Goal: Task Accomplishment & Management: Complete application form

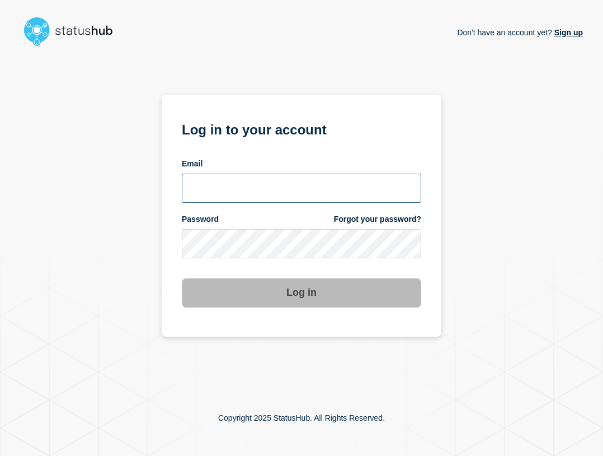
type input "ben.velasco@conexon.us"
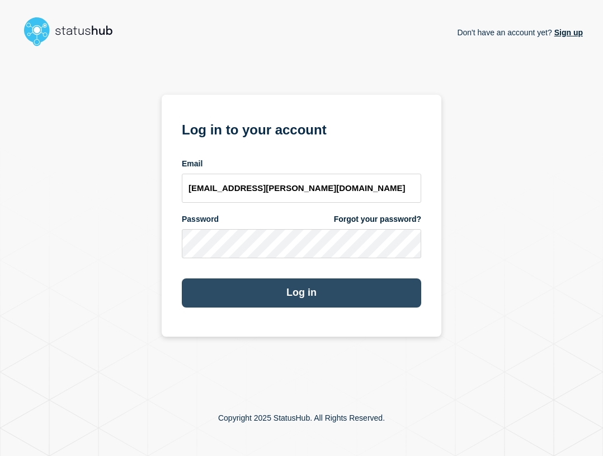
click at [371, 298] on button "Log in" at bounding box center [302, 292] width 240 height 29
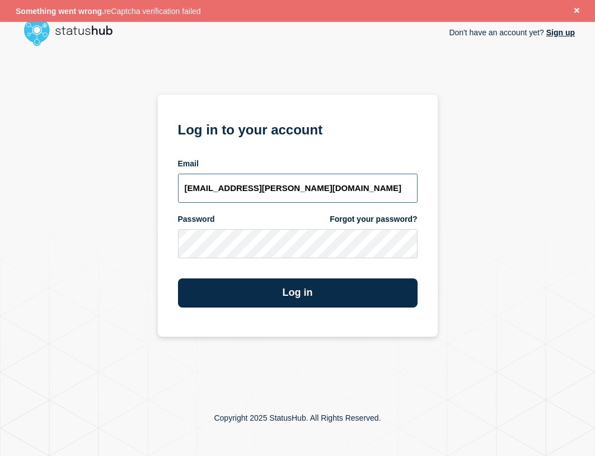
click at [315, 192] on input "ben.velasco@conexon.us" at bounding box center [298, 188] width 240 height 29
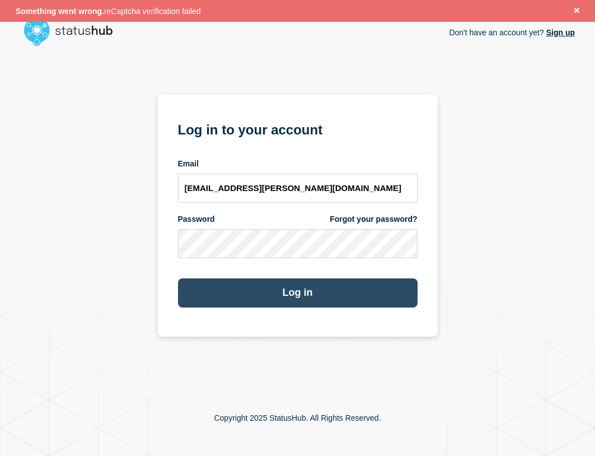
click at [332, 296] on button "Log in" at bounding box center [298, 292] width 240 height 29
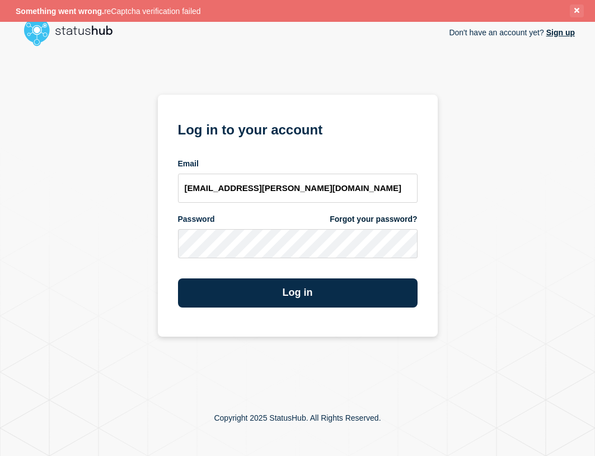
click at [575, 14] on icon "Close banner" at bounding box center [576, 10] width 5 height 7
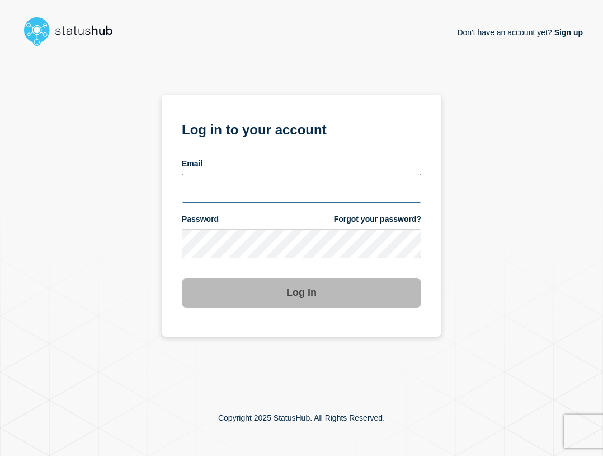
type input "[EMAIL_ADDRESS][PERSON_NAME][DOMAIN_NAME]"
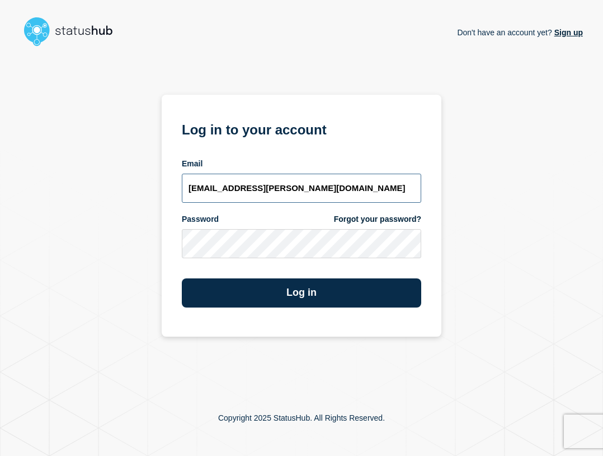
click at [310, 198] on input "ben.velasco@conexon.us" at bounding box center [302, 188] width 240 height 29
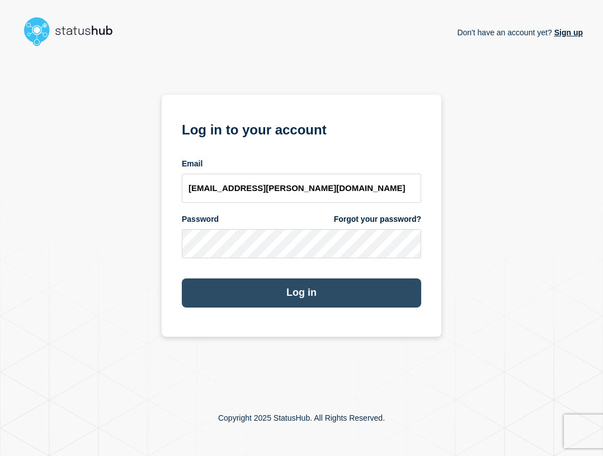
click at [359, 290] on button "Log in" at bounding box center [302, 292] width 240 height 29
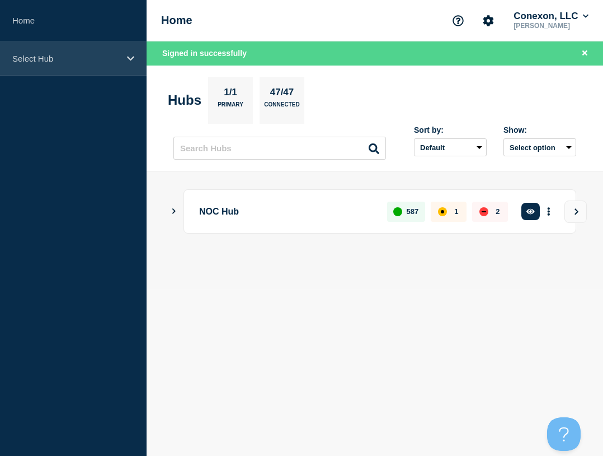
drag, startPoint x: 10, startPoint y: 22, endPoint x: 31, endPoint y: 43, distance: 30.1
click at [10, 22] on link "Home" at bounding box center [73, 20] width 147 height 41
click at [35, 45] on div "Select Hub" at bounding box center [73, 58] width 147 height 34
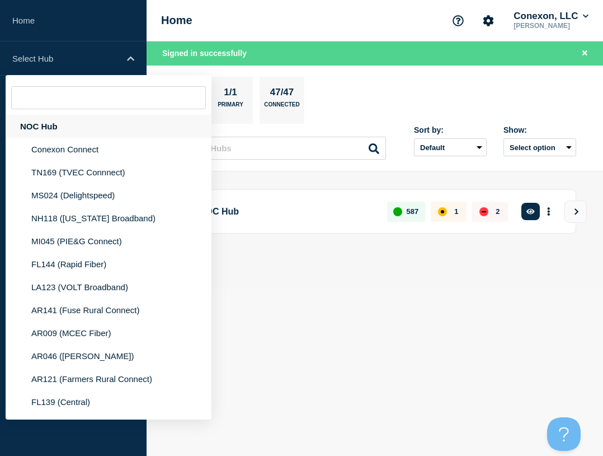
click at [64, 128] on div "NOC Hub" at bounding box center [109, 126] width 206 height 23
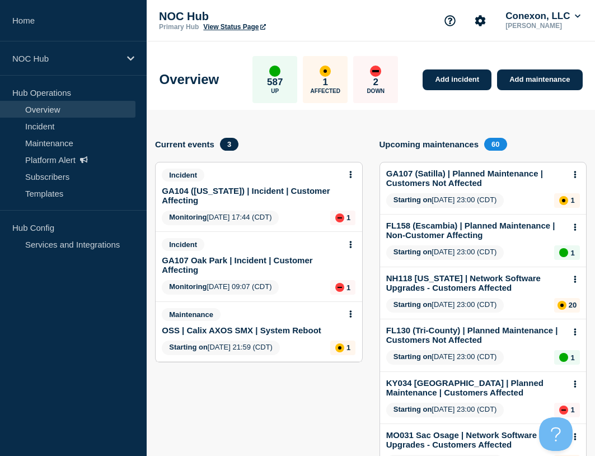
click at [286, 143] on div "Current events 3" at bounding box center [259, 144] width 208 height 13
click at [460, 80] on link "Add incident" at bounding box center [457, 79] width 69 height 21
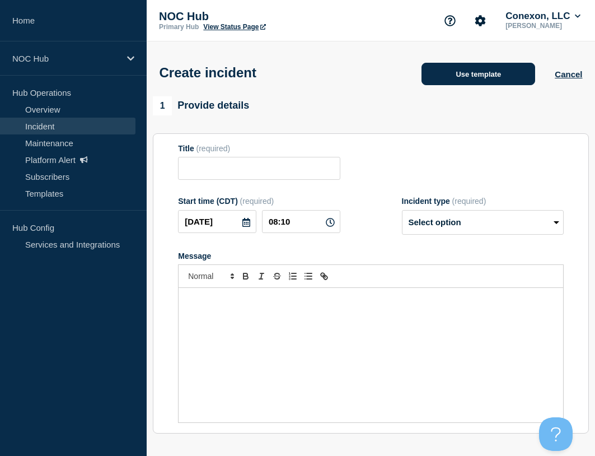
click at [476, 73] on button "Use template" at bounding box center [479, 74] width 114 height 22
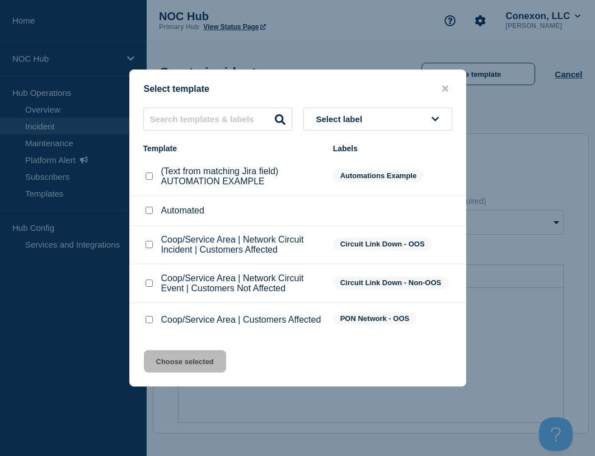
click at [441, 88] on button "close button" at bounding box center [445, 88] width 13 height 11
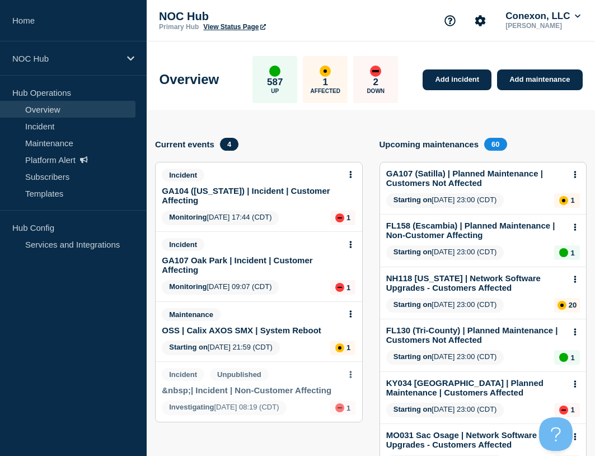
click at [208, 390] on link "&nbsp;| Incident | Non-Customer Affecting" at bounding box center [247, 390] width 170 height 10
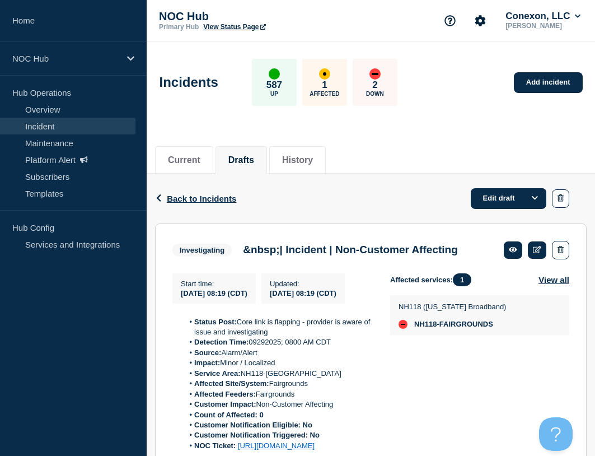
click at [339, 256] on h3 "&nbsp;| Incident | Non-Customer Affecting" at bounding box center [350, 250] width 215 height 12
click at [282, 250] on h3 "&nbsp;| Incident | Non-Customer Affecting" at bounding box center [350, 250] width 215 height 12
drag, startPoint x: 282, startPoint y: 250, endPoint x: 212, endPoint y: 253, distance: 70.1
click at [212, 253] on div "Investigating &nbsp;| Incident | Non-Customer Affecting" at bounding box center [317, 249] width 291 height 16
click at [371, 184] on div "Back Back to Incidents Edit draft" at bounding box center [371, 199] width 432 height 50
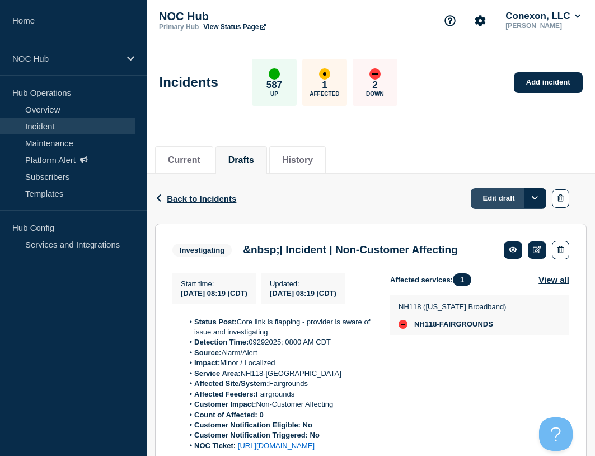
click at [505, 202] on link "Edit draft" at bounding box center [509, 198] width 76 height 21
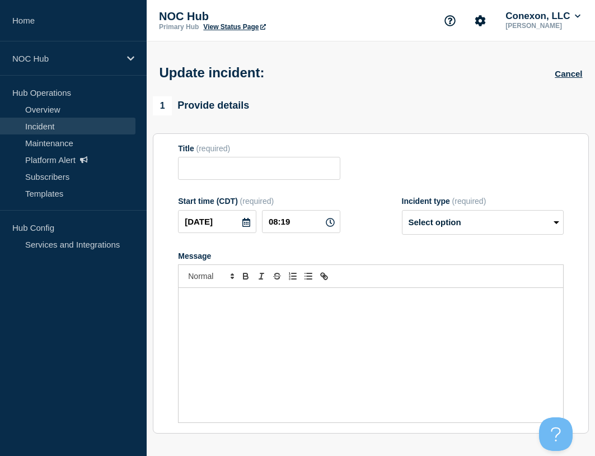
type input "&nbsp;| Incident | Non-Customer Affecting"
select select "investigating"
radio input "false"
radio input "true"
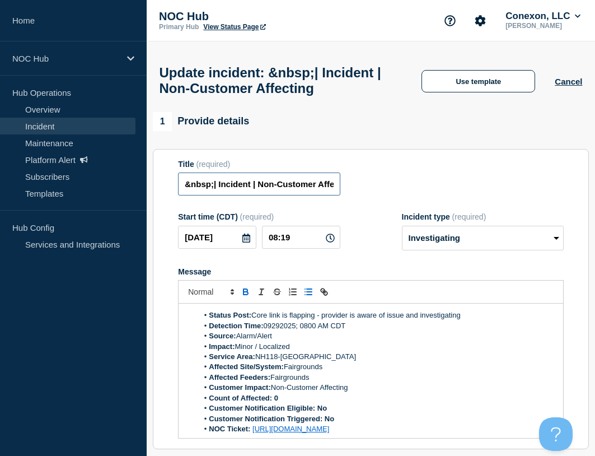
drag, startPoint x: 214, startPoint y: 209, endPoint x: 151, endPoint y: 204, distance: 63.5
click at [161, 207] on section "Title (required) &nbsp;| Incident | Non-Customer Affecting Start time (CDT) (re…" at bounding box center [371, 299] width 436 height 301
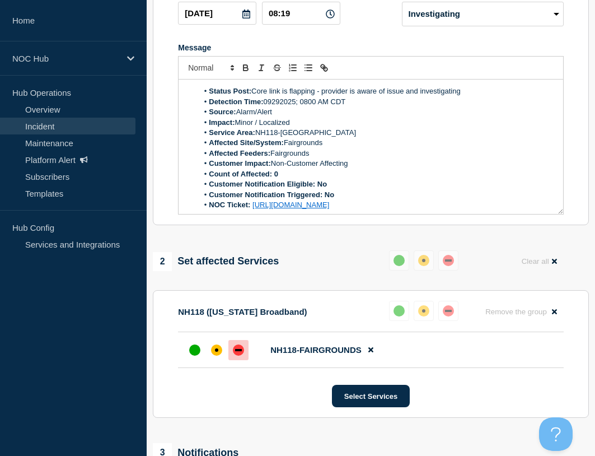
type input "NH118 Fairgrounds | Incident | Non-Customer Affecting"
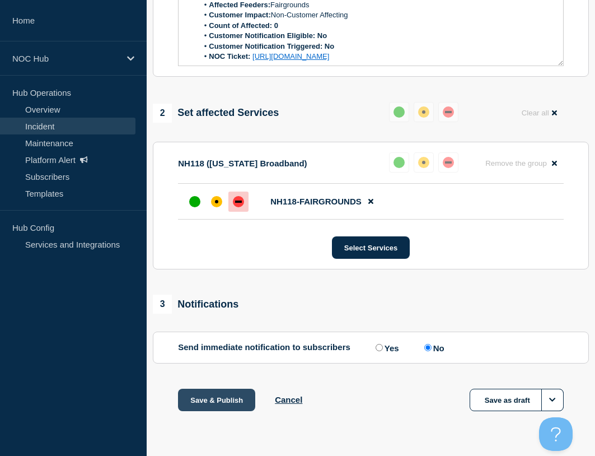
click at [217, 396] on button "Save & Publish" at bounding box center [216, 400] width 77 height 22
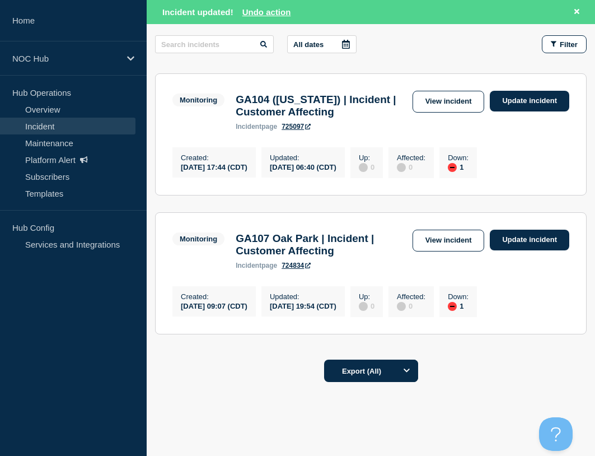
scroll to position [223, 0]
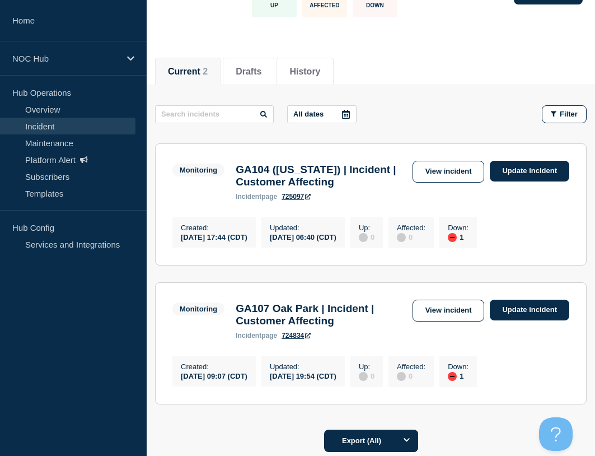
scroll to position [200, 0]
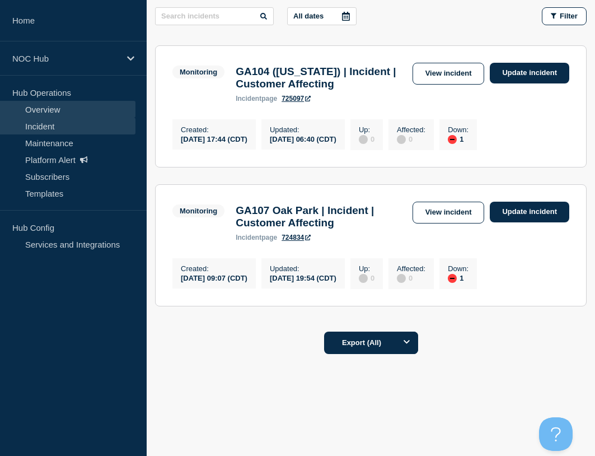
click at [51, 106] on link "Overview" at bounding box center [67, 109] width 135 height 17
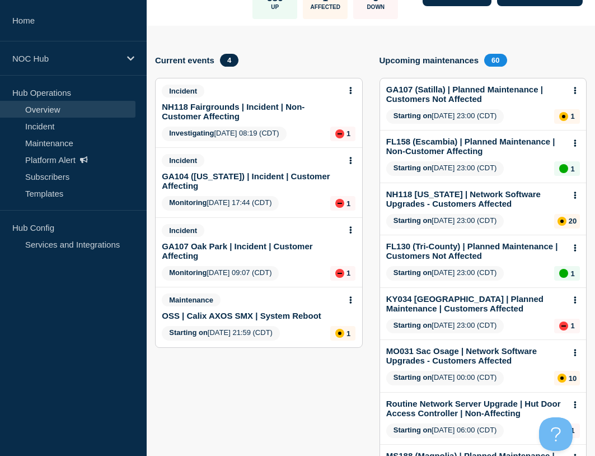
scroll to position [56, 0]
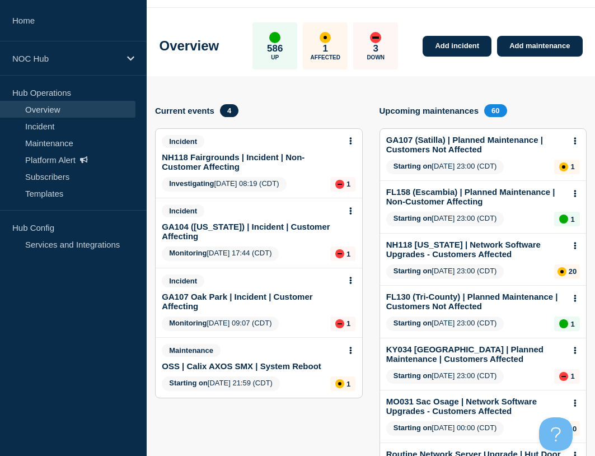
scroll to position [0, 0]
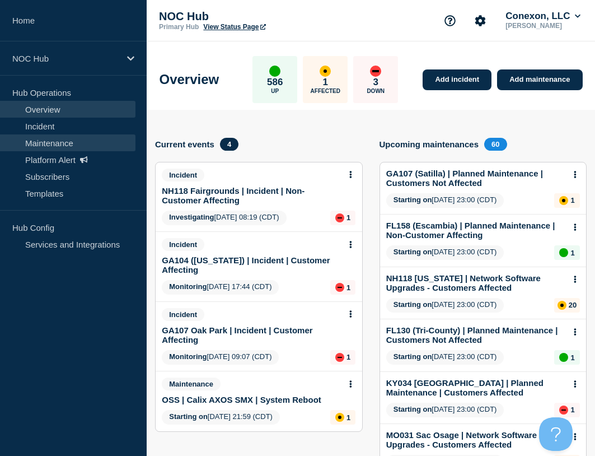
click at [56, 145] on link "Maintenance" at bounding box center [67, 142] width 135 height 17
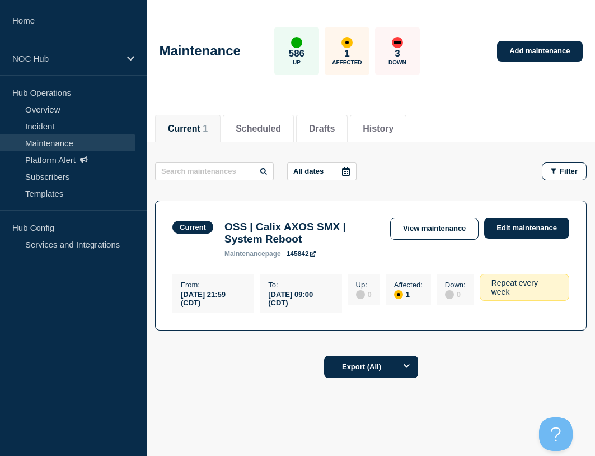
scroll to position [56, 0]
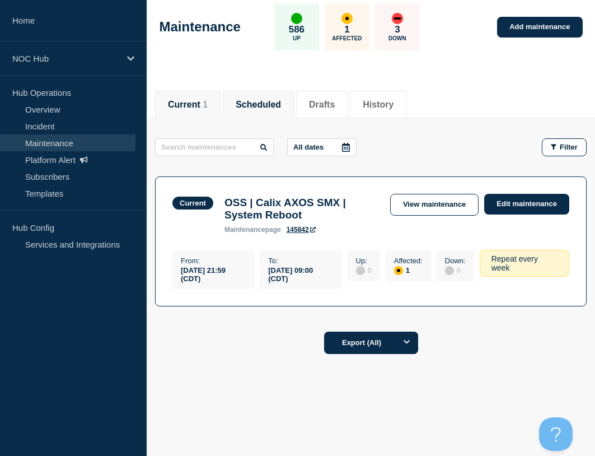
click at [259, 110] on li "Scheduled" at bounding box center [258, 104] width 71 height 27
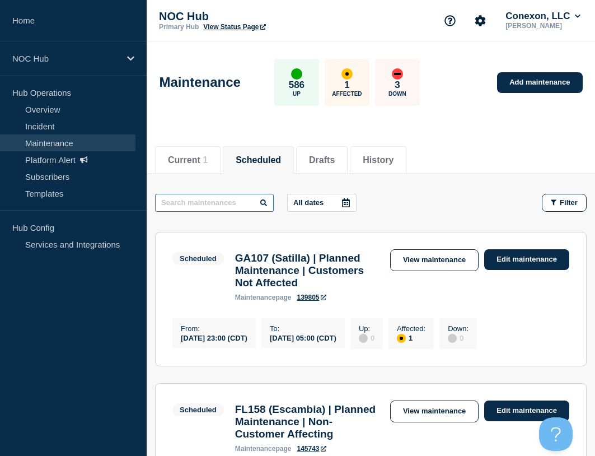
click at [213, 195] on input "text" at bounding box center [214, 203] width 119 height 18
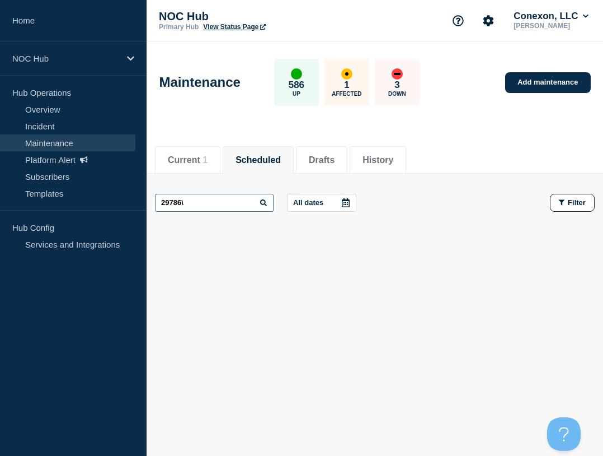
drag, startPoint x: 220, startPoint y: 203, endPoint x: 226, endPoint y: 212, distance: 10.9
click at [221, 204] on input "29786\" at bounding box center [214, 203] width 119 height 18
type input "29786"
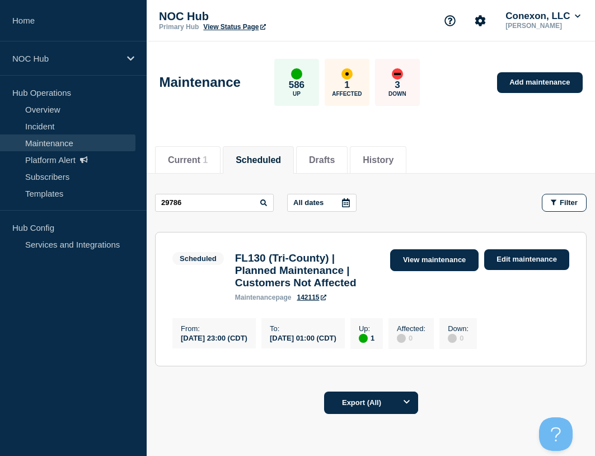
click at [427, 264] on link "View maintenance" at bounding box center [434, 260] width 88 height 22
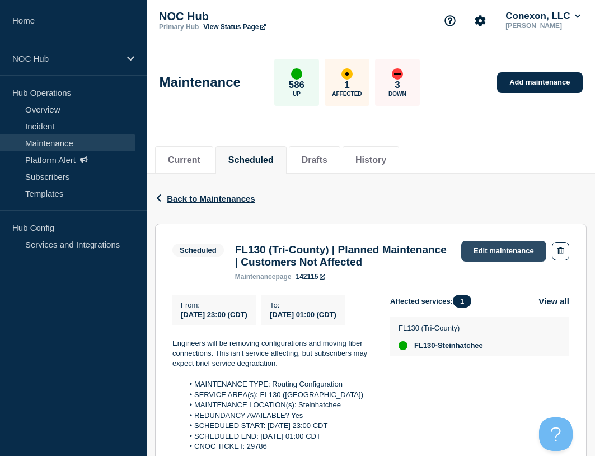
click at [475, 257] on link "Edit maintenance" at bounding box center [503, 251] width 85 height 21
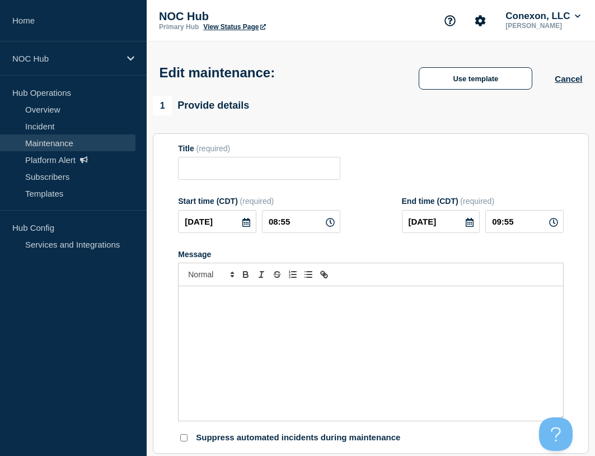
type input "FL130 (Tri-County) | Planned Maintenance | Customers Not Affected"
type input "2025-09-30"
type input "23:00"
type input "2025-10-01"
type input "01:00"
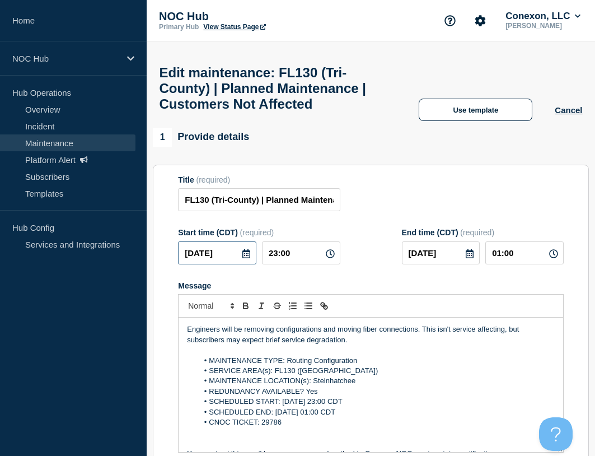
click at [230, 264] on input "2025-09-30" at bounding box center [217, 252] width 78 height 23
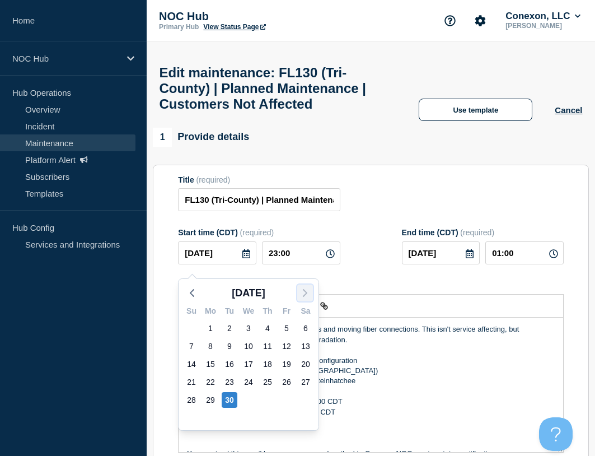
click at [303, 294] on icon "button" at bounding box center [304, 292] width 13 height 13
click at [228, 348] on div "7" at bounding box center [230, 346] width 16 height 16
type input "2025-10-07"
type input "2025-10-08"
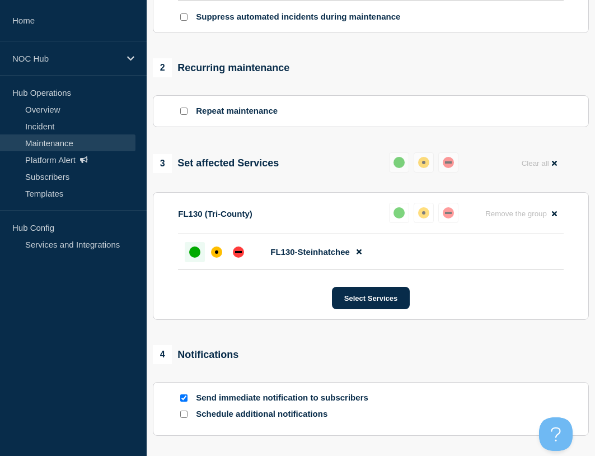
scroll to position [560, 0]
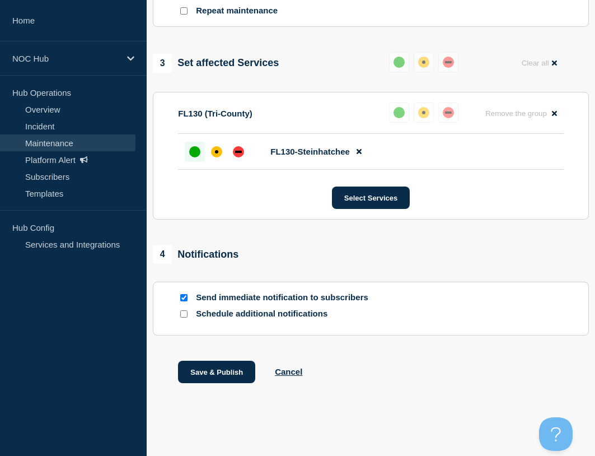
drag, startPoint x: 228, startPoint y: 373, endPoint x: 227, endPoint y: 387, distance: 13.5
click at [227, 387] on div "Save & Publish Cancel" at bounding box center [371, 386] width 436 height 50
click at [234, 373] on button "Save & Publish" at bounding box center [216, 372] width 77 height 22
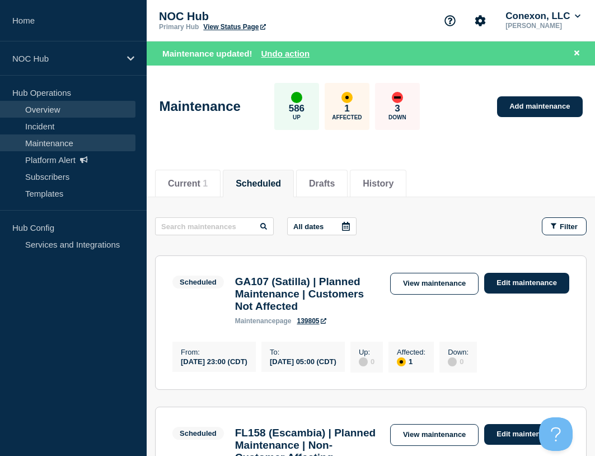
drag, startPoint x: 68, startPoint y: 107, endPoint x: 91, endPoint y: 108, distance: 22.4
click at [68, 107] on link "Overview" at bounding box center [67, 109] width 135 height 17
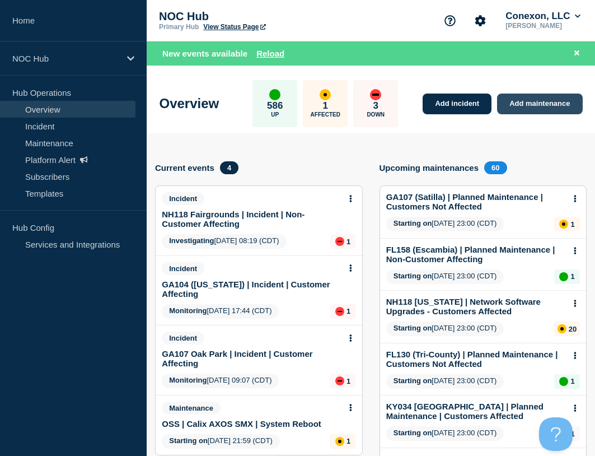
click at [531, 111] on link "Add maintenance" at bounding box center [539, 103] width 85 height 21
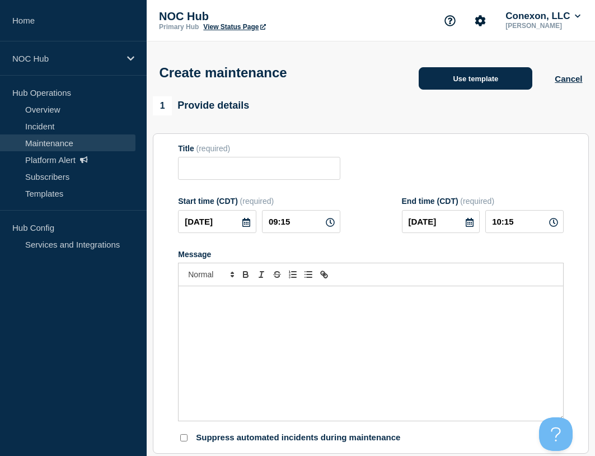
click at [468, 79] on button "Use template" at bounding box center [476, 78] width 114 height 22
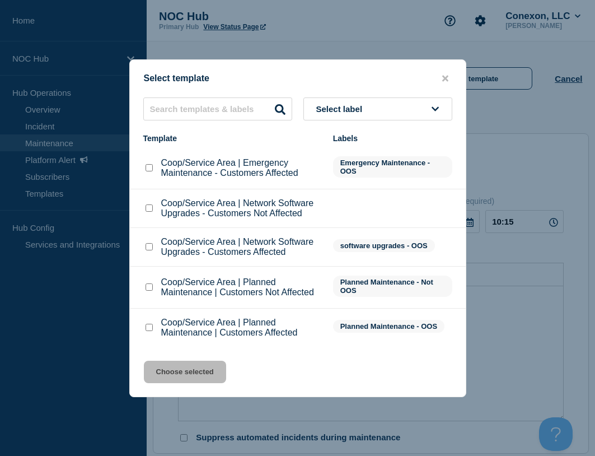
click at [147, 328] on input "Coop/Service Area | Planned Maintenance | Customers Affected checkbox" at bounding box center [149, 327] width 7 height 7
checkbox input "true"
click at [148, 288] on input "Coop/Service Area | Planned Maintenance | Customers Not Affected checkbox" at bounding box center [149, 286] width 7 height 7
checkbox input "true"
checkbox input "false"
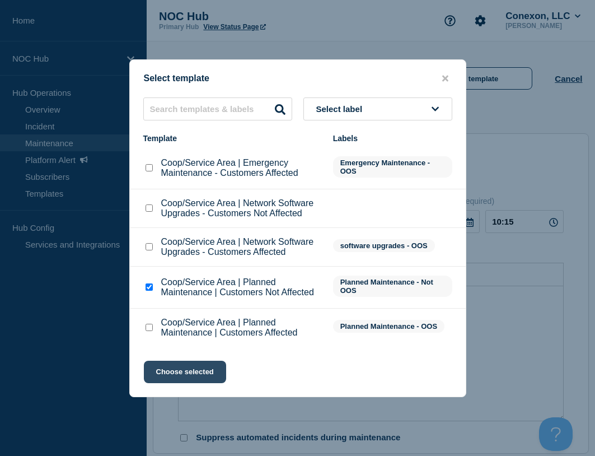
click at [194, 373] on button "Choose selected" at bounding box center [185, 372] width 82 height 22
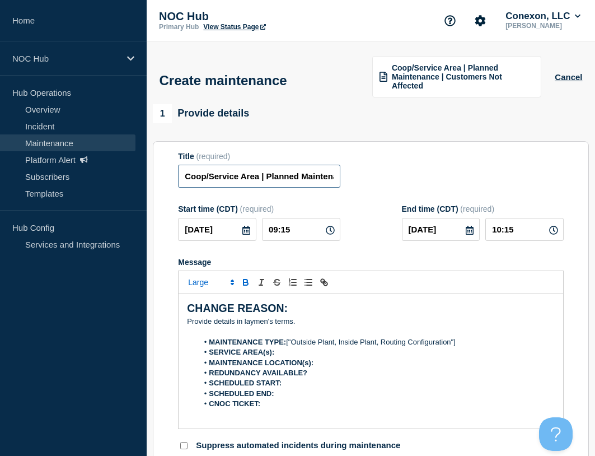
drag, startPoint x: 258, startPoint y: 179, endPoint x: 149, endPoint y: 175, distance: 108.7
type input "MO101 KC DC | Planned Maintenance | Customers Not Affected"
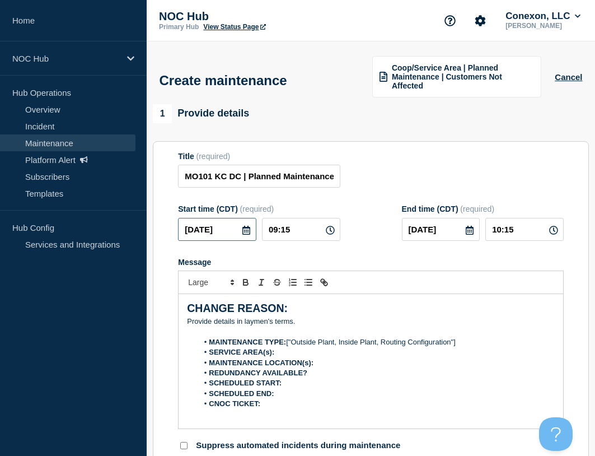
click at [232, 233] on input "[DATE]" at bounding box center [217, 229] width 78 height 23
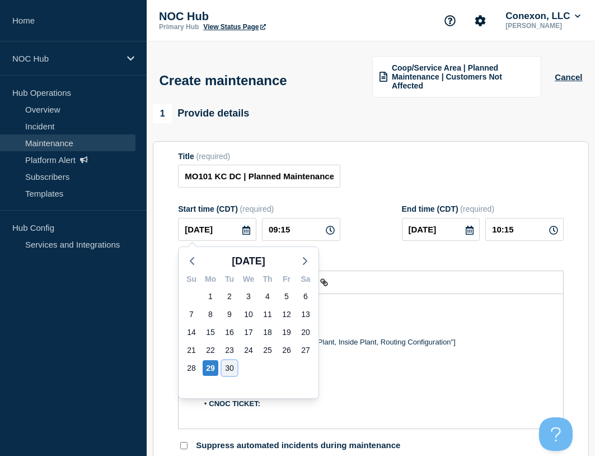
click at [231, 364] on div "30" at bounding box center [230, 368] width 16 height 16
type input "2025-09-30"
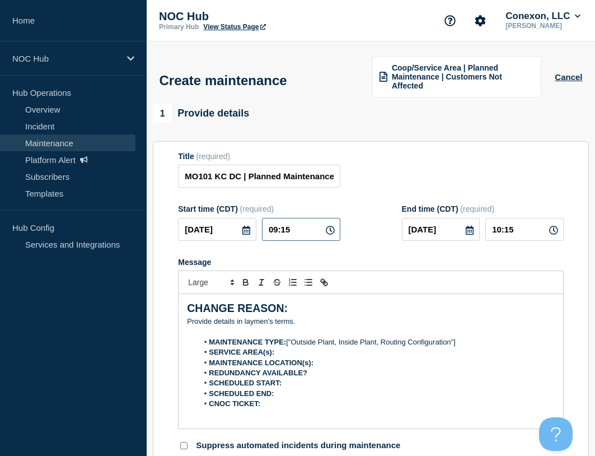
click at [294, 232] on input "09:15" at bounding box center [301, 229] width 78 height 23
drag, startPoint x: 241, startPoint y: 235, endPoint x: 224, endPoint y: 235, distance: 16.8
click at [224, 235] on div "2025-09-30 09:15" at bounding box center [259, 229] width 162 height 23
type input "00:00"
type input "04:00"
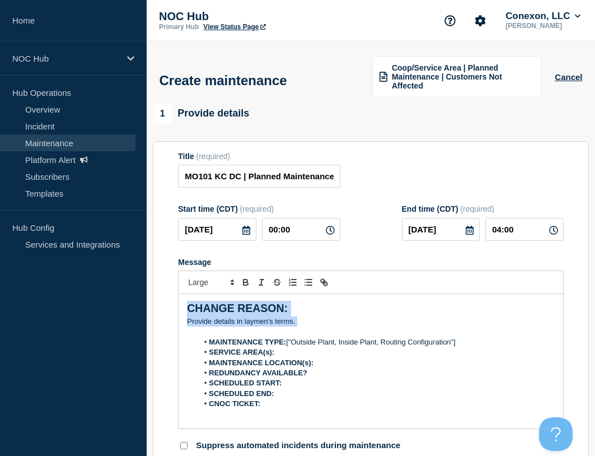
drag, startPoint x: 316, startPoint y: 324, endPoint x: 119, endPoint y: 296, distance: 199.6
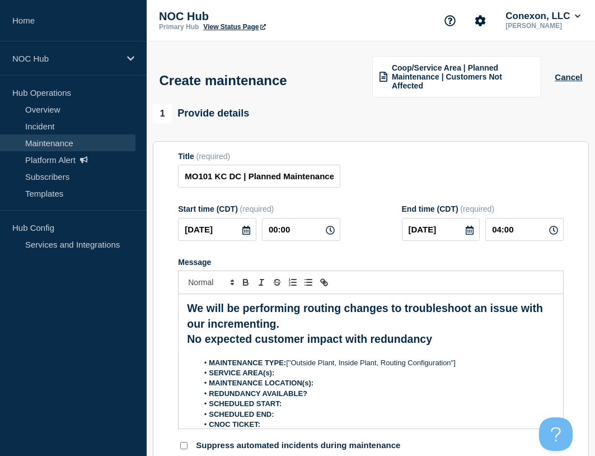
drag, startPoint x: 450, startPoint y: 334, endPoint x: 82, endPoint y: 274, distance: 372.6
click at [194, 285] on span "Font size" at bounding box center [210, 281] width 55 height 13
click at [213, 311] on span "submenu" at bounding box center [210, 313] width 45 height 15
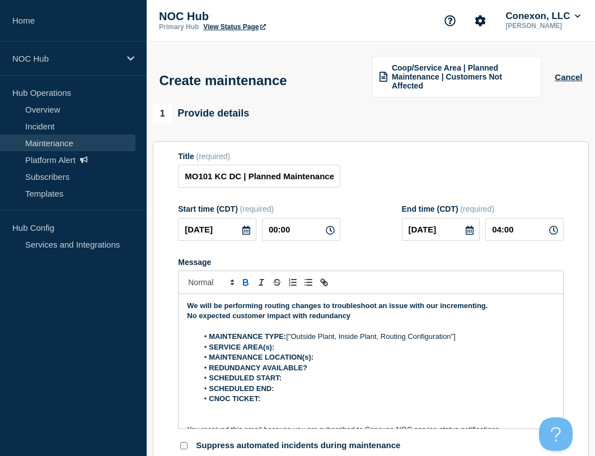
click at [244, 276] on button "Toggle bold text" at bounding box center [246, 281] width 16 height 13
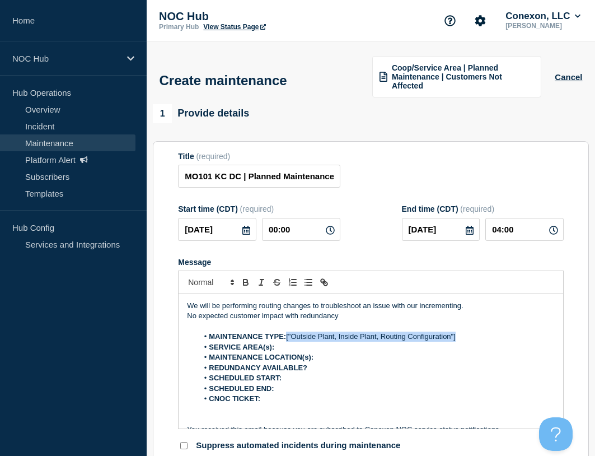
drag, startPoint x: 301, startPoint y: 334, endPoint x: 471, endPoint y: 338, distance: 170.8
click at [471, 338] on li "MAINTENANCE TYPE: ["Outside Plant, Inside Plant, Routing Configuration"]" at bounding box center [376, 336] width 357 height 10
drag, startPoint x: 289, startPoint y: 336, endPoint x: 371, endPoint y: 336, distance: 81.7
click at [371, 336] on li "MAINTENANCE TYPE: Routing config" at bounding box center [376, 336] width 357 height 10
click at [333, 356] on li "MAINTENANCE LOCATION(s):" at bounding box center [376, 357] width 357 height 10
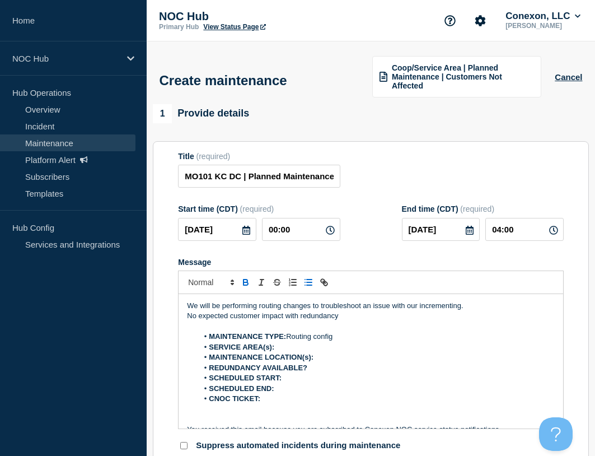
click at [331, 350] on li "SERVICE AREA(s):" at bounding box center [376, 347] width 357 height 10
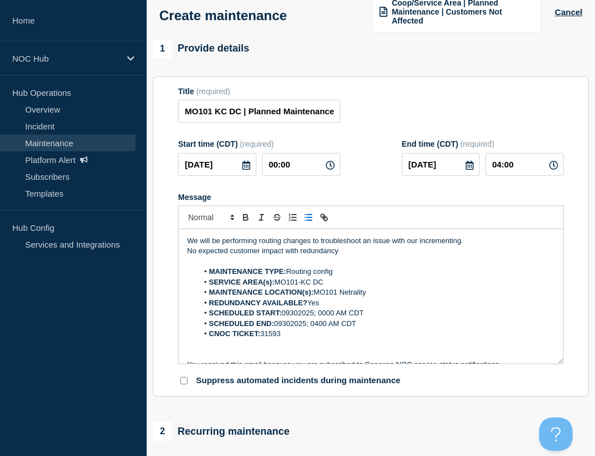
scroll to position [224, 0]
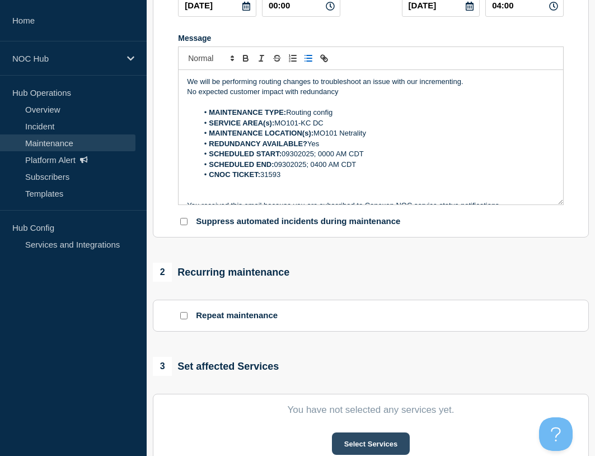
click at [357, 434] on button "Select Services" at bounding box center [371, 443] width 78 height 22
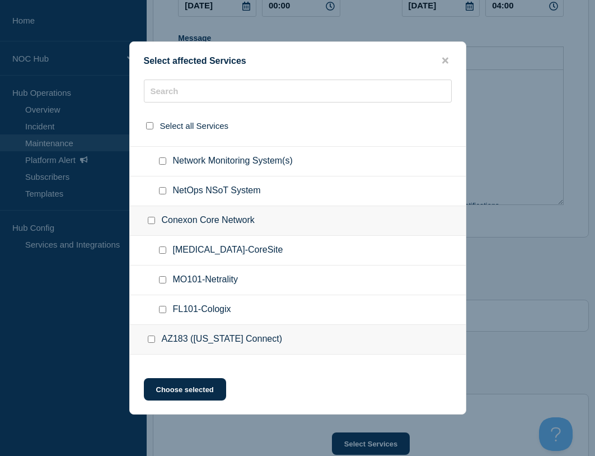
scroll to position [504, 0]
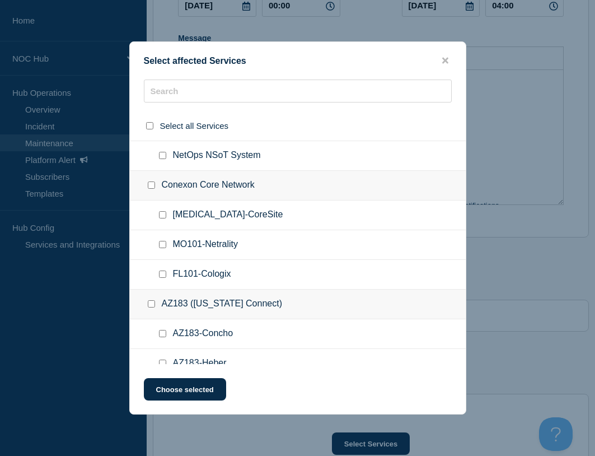
click at [160, 248] on input "MO101-Netrality checkbox" at bounding box center [162, 244] width 7 height 7
checkbox input "true"
click at [199, 388] on button "Choose selected" at bounding box center [185, 389] width 82 height 22
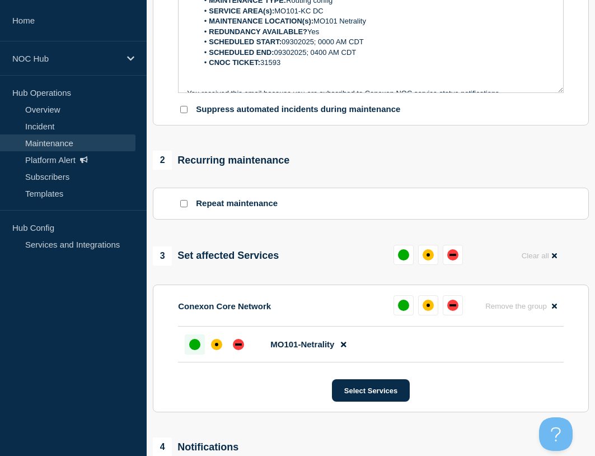
click at [193, 348] on div "up" at bounding box center [194, 344] width 11 height 11
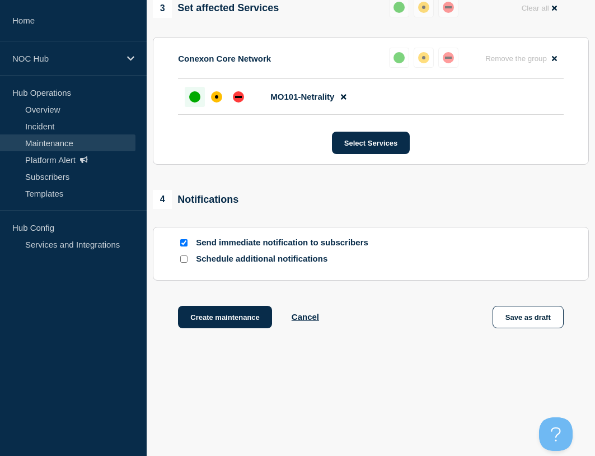
scroll to position [584, 0]
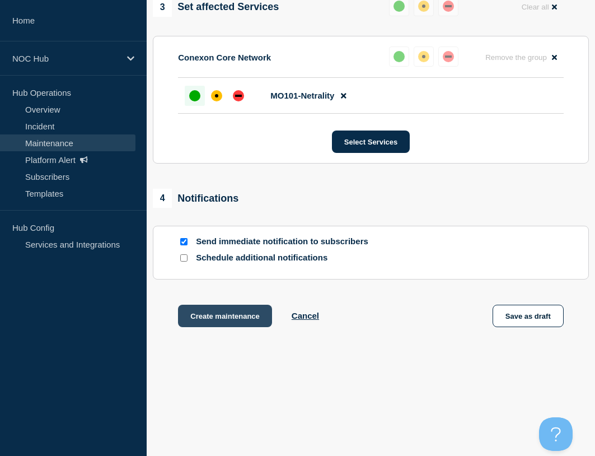
click at [228, 317] on button "Create maintenance" at bounding box center [225, 316] width 94 height 22
